Goal: Find contact information: Find contact information

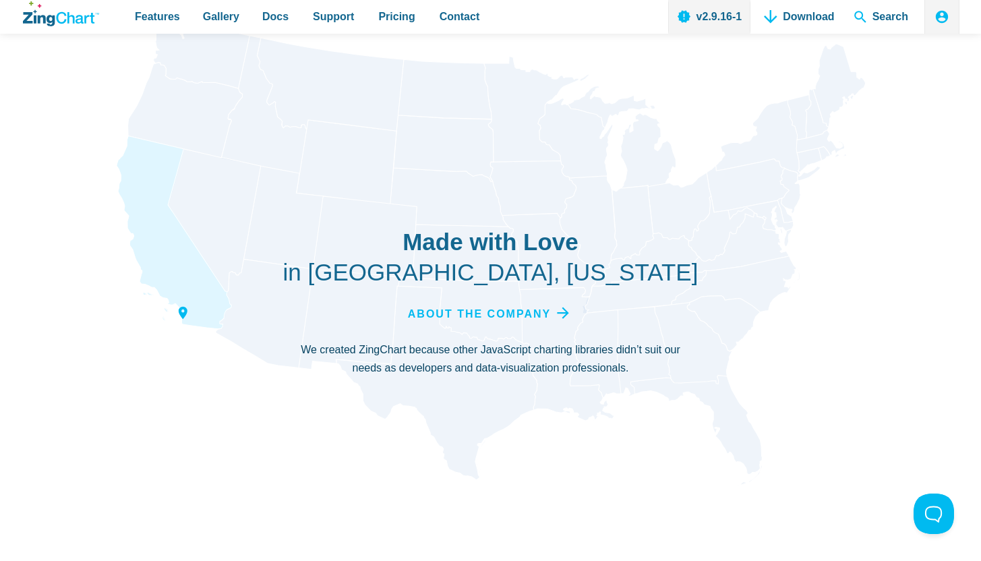
scroll to position [4937, 0]
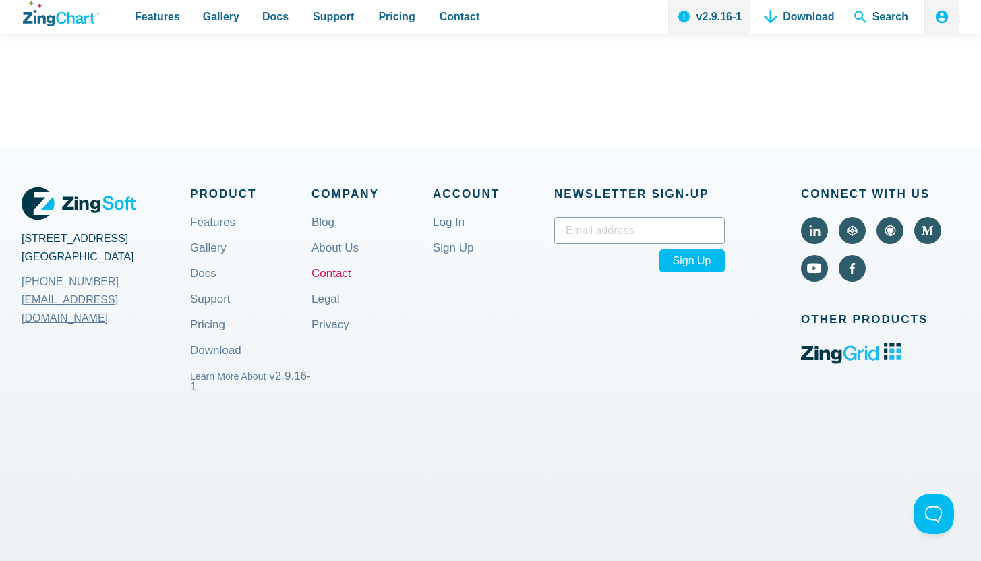
click at [337, 276] on link "Contact" at bounding box center [332, 284] width 40 height 32
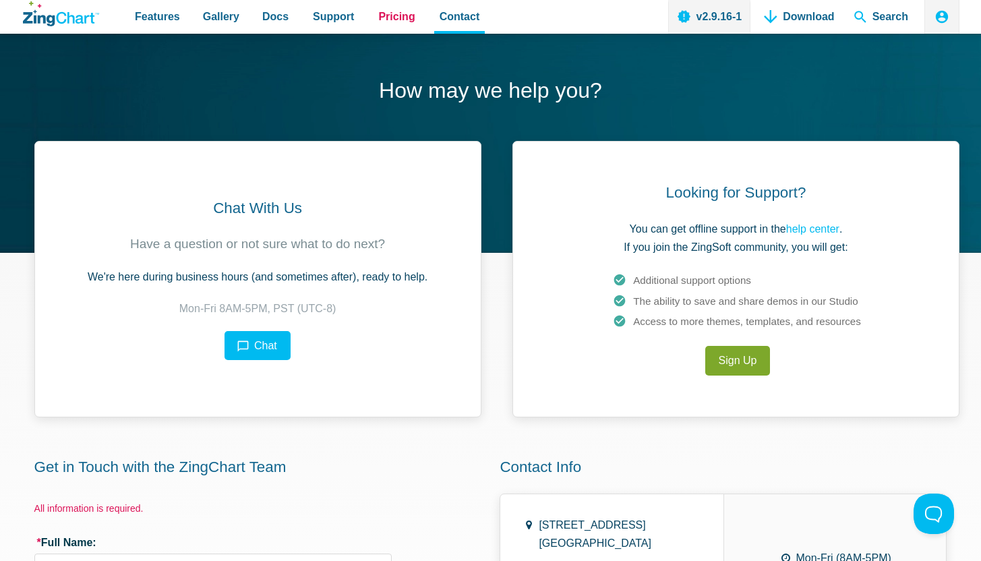
click at [396, 33] on link "Pricing" at bounding box center [396, 17] width 47 height 34
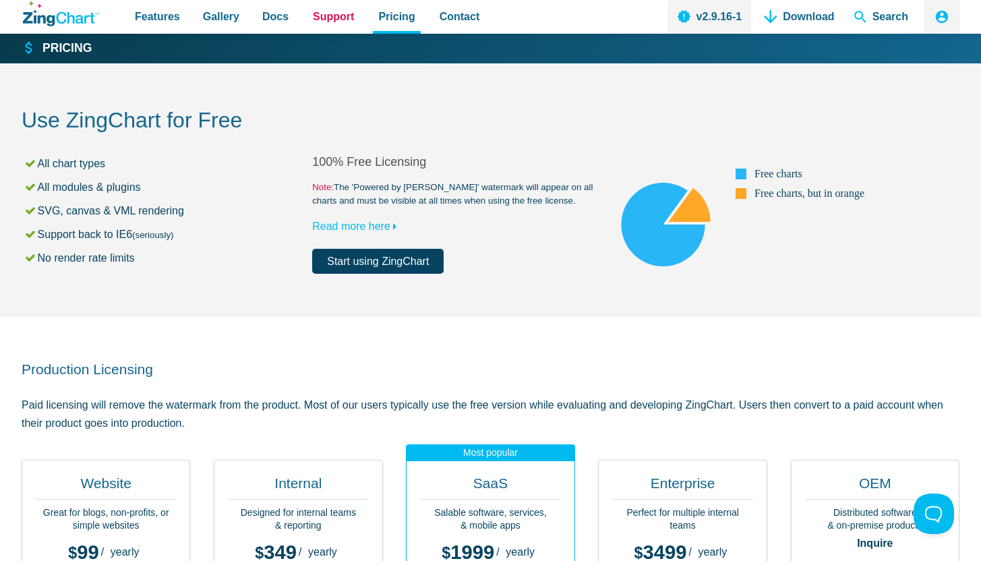
click at [338, 20] on span "Support" at bounding box center [333, 16] width 41 height 18
